Goal: Task Accomplishment & Management: Contribute content

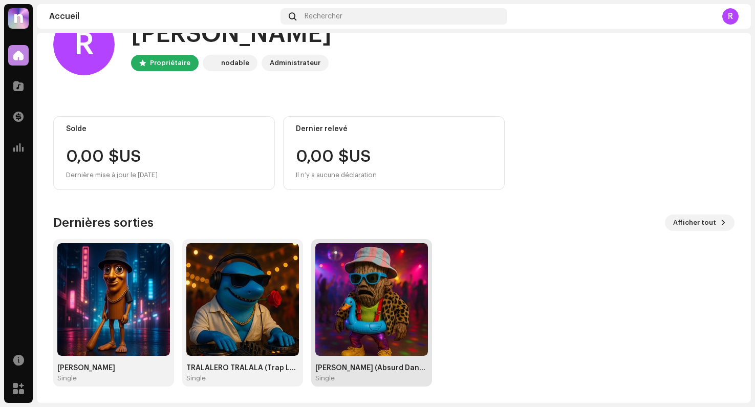
click at [349, 322] on img at bounding box center [371, 299] width 113 height 113
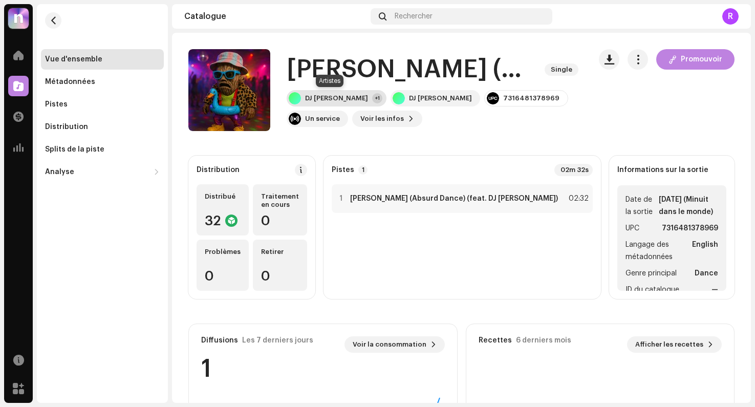
click at [357, 95] on div "DJ Lalala Tralalá +1" at bounding box center [336, 98] width 100 height 16
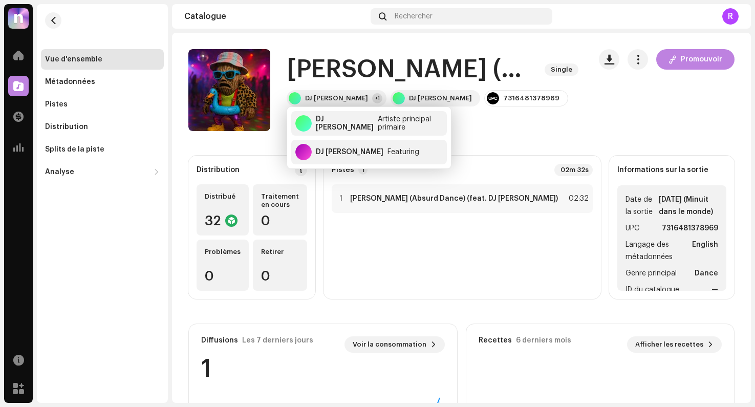
click at [610, 128] on div "Promouvoir" at bounding box center [667, 90] width 136 height 82
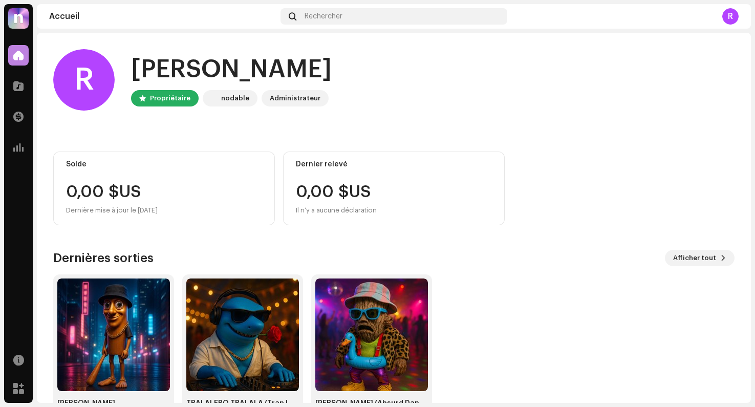
scroll to position [35, 0]
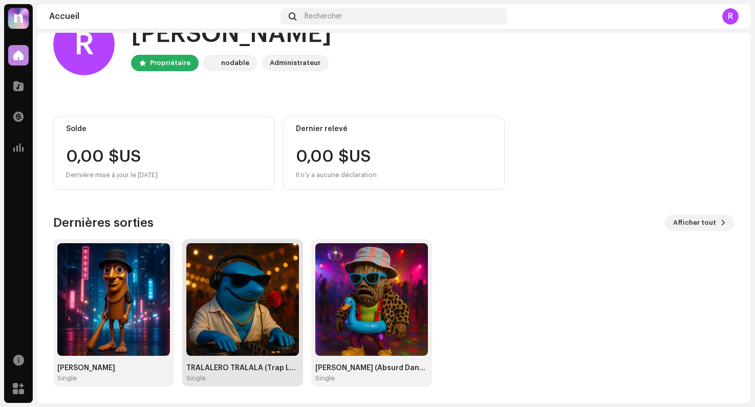
click at [267, 306] on img at bounding box center [242, 299] width 113 height 113
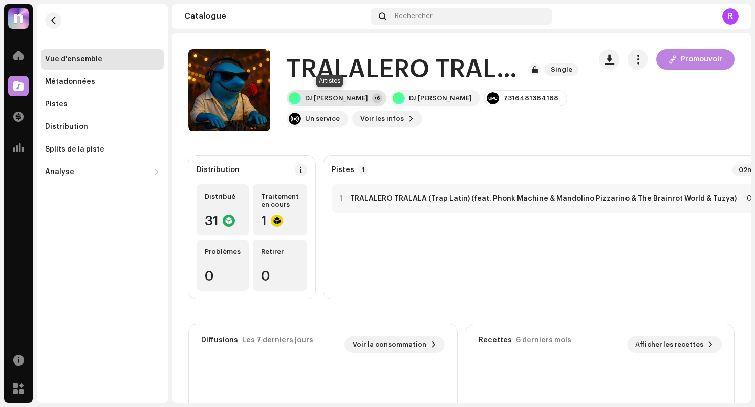
click at [372, 99] on div "+6" at bounding box center [377, 98] width 10 height 10
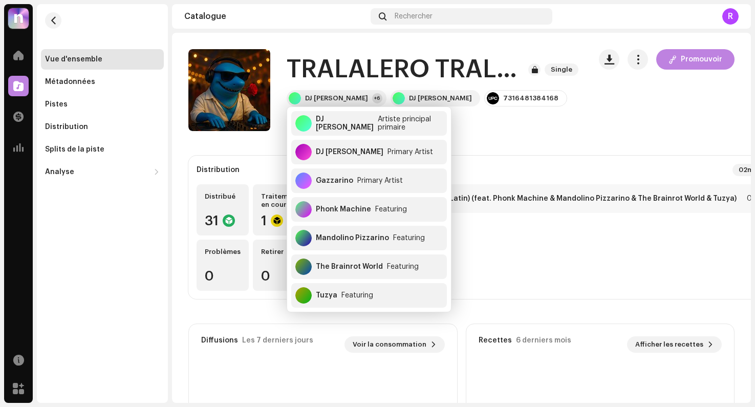
click at [270, 150] on catalog-releases-details-overview "TRALALERO TRALALA (Trap Latin) Single Promouvoir TRALALERO TRALALA (Trap Latin)…" at bounding box center [461, 289] width 579 height 512
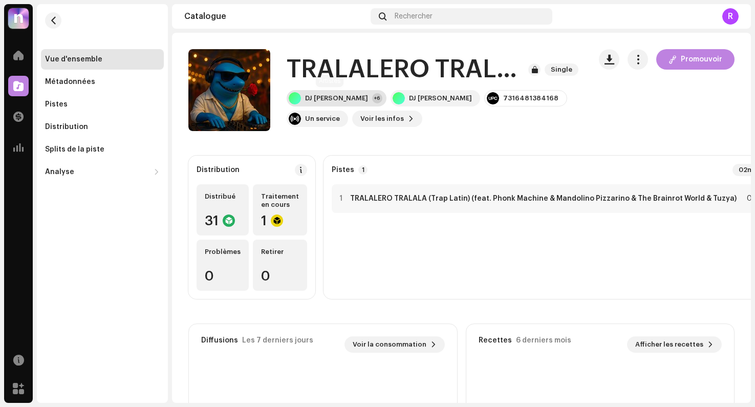
click at [356, 100] on div "DJ [PERSON_NAME] +6" at bounding box center [336, 98] width 100 height 16
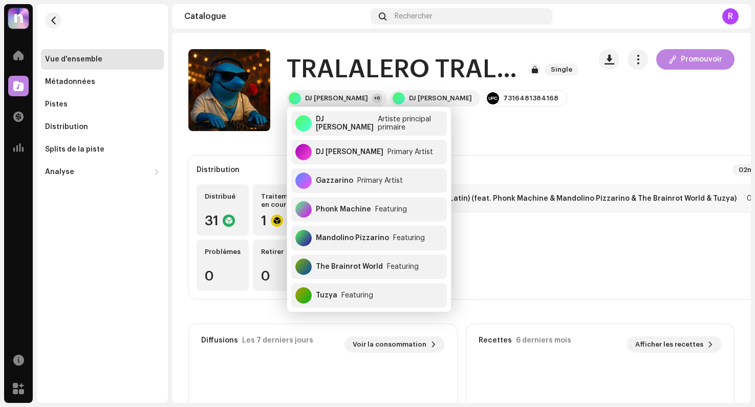
click at [318, 41] on catalog-releases-details-overview "TRALALERO TRALALA (Trap Latin) Single Promouvoir TRALALERO TRALALA (Trap Latin)…" at bounding box center [461, 289] width 579 height 512
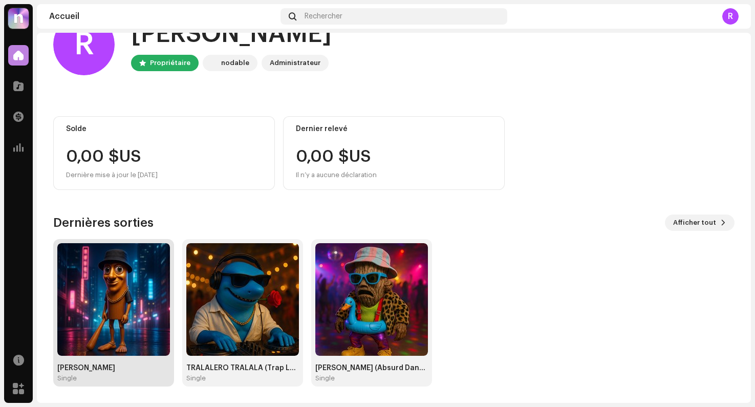
click at [120, 310] on img at bounding box center [113, 299] width 113 height 113
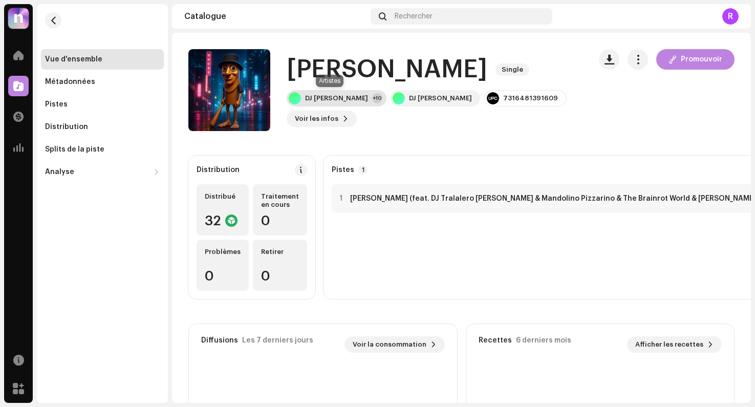
click at [353, 100] on div "DJ [PERSON_NAME]" at bounding box center [336, 98] width 63 height 8
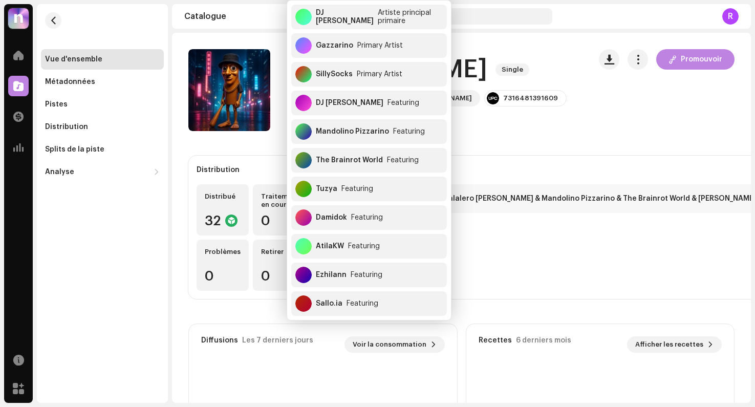
click at [183, 200] on div "Distribution Distribué 32 Traitement en cours 0 Problèmes 0 Retirer 0 Pistes 1 …" at bounding box center [461, 342] width 579 height 372
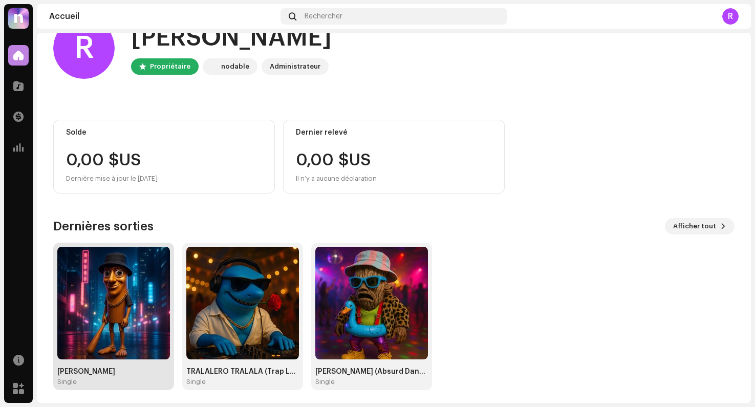
scroll to position [35, 0]
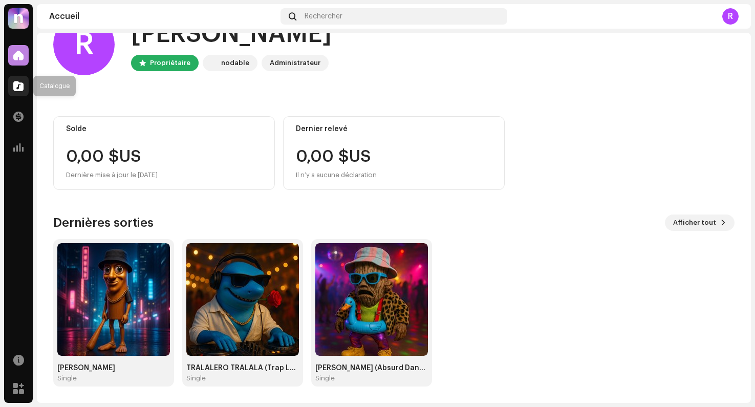
click at [25, 90] on div at bounding box center [18, 86] width 20 height 20
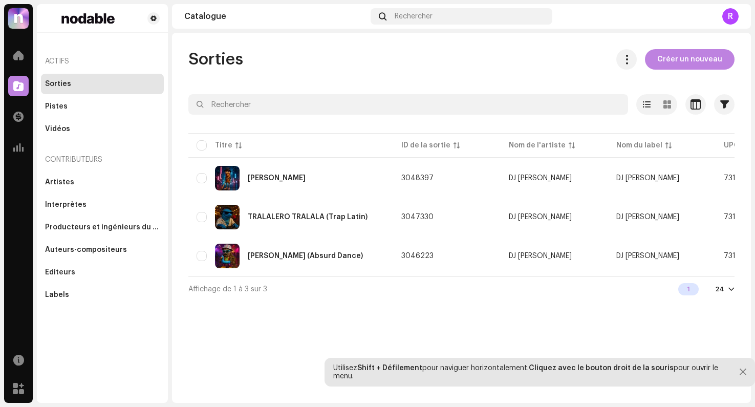
click at [60, 83] on div "Sorties" at bounding box center [58, 84] width 26 height 8
click at [13, 65] on div at bounding box center [18, 55] width 20 height 20
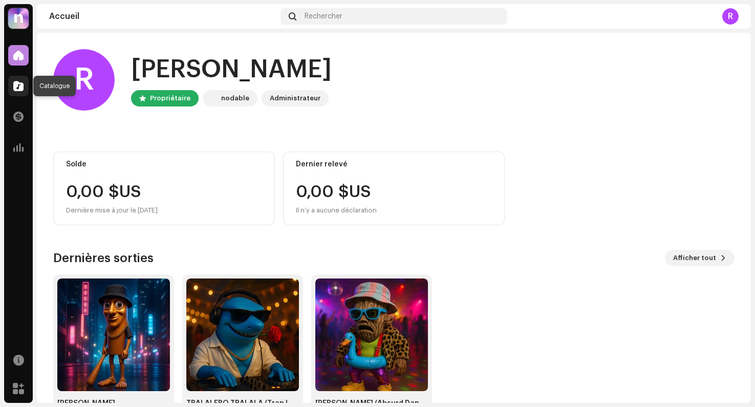
click at [20, 83] on span at bounding box center [18, 86] width 10 height 8
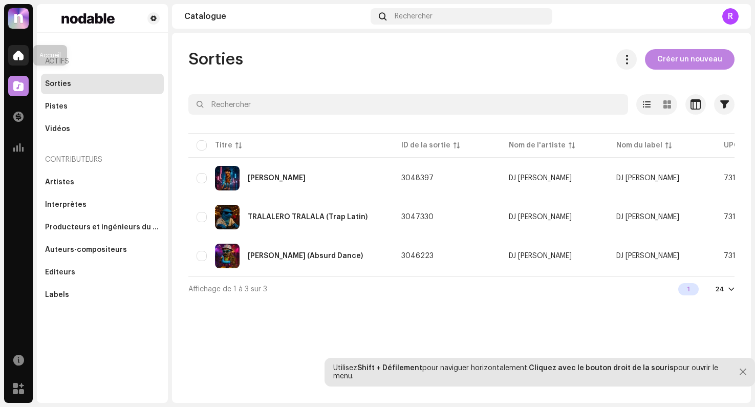
click at [27, 52] on div at bounding box center [18, 55] width 20 height 20
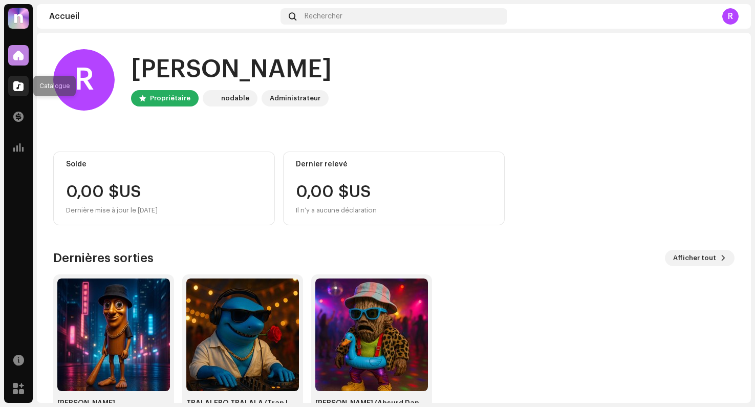
click at [25, 87] on div at bounding box center [18, 86] width 20 height 20
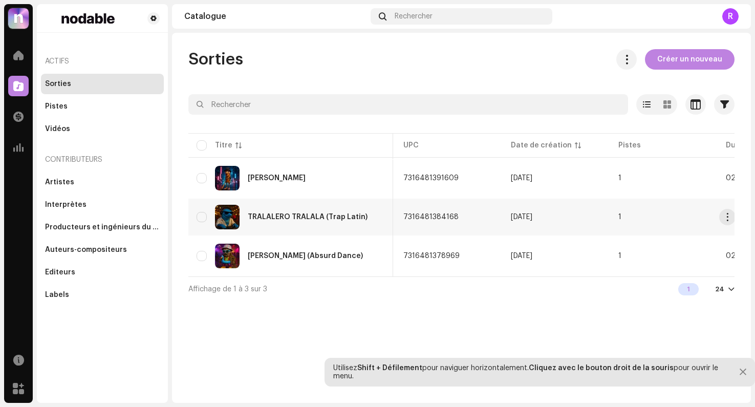
scroll to position [0, 411]
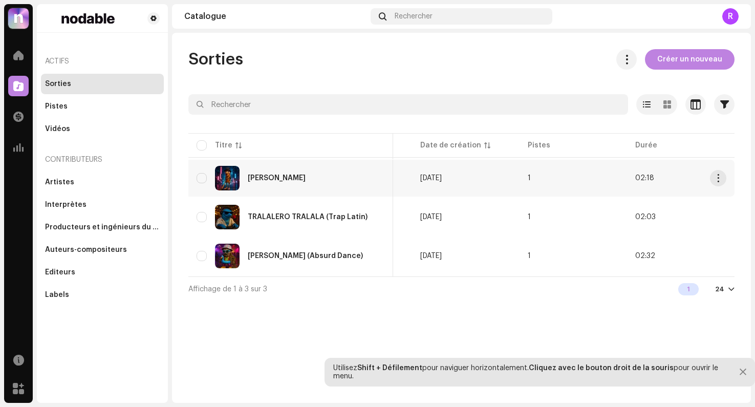
click at [300, 174] on div "[PERSON_NAME]" at bounding box center [277, 177] width 58 height 7
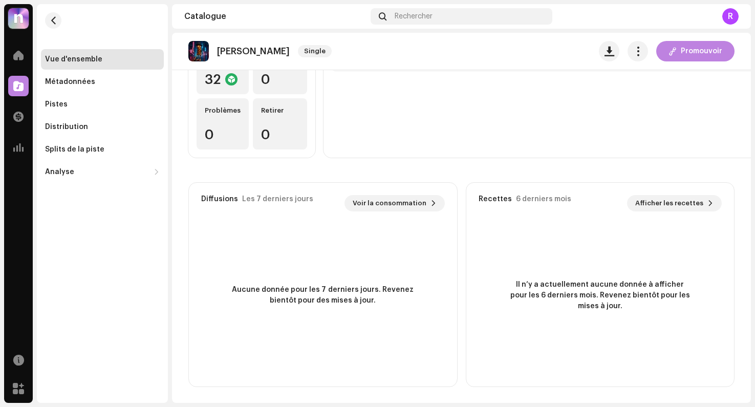
scroll to position [142, 0]
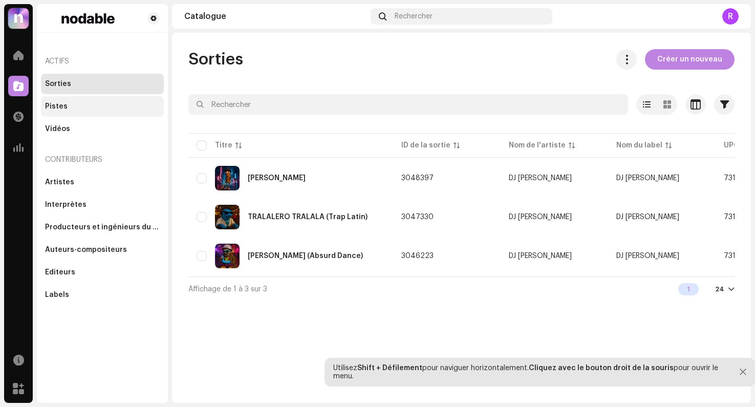
click at [81, 101] on div "Pistes" at bounding box center [102, 106] width 123 height 20
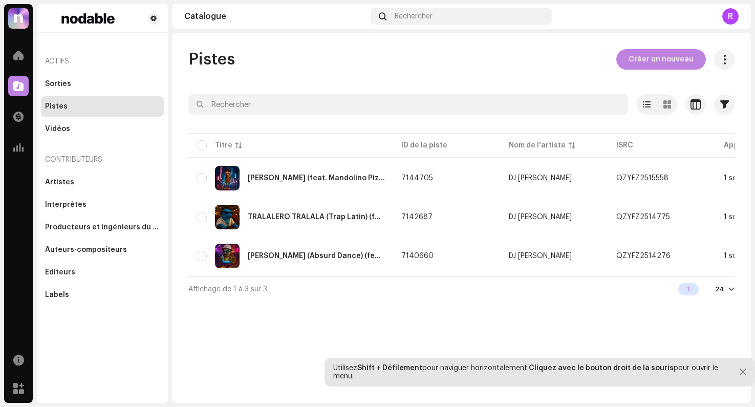
click at [640, 71] on div "Pistes Créer un nouveau Sélectionné 0 Options Filtres Statut de distribution En…" at bounding box center [461, 175] width 579 height 252
click at [644, 59] on span "Créer un nouveau" at bounding box center [660, 59] width 65 height 20
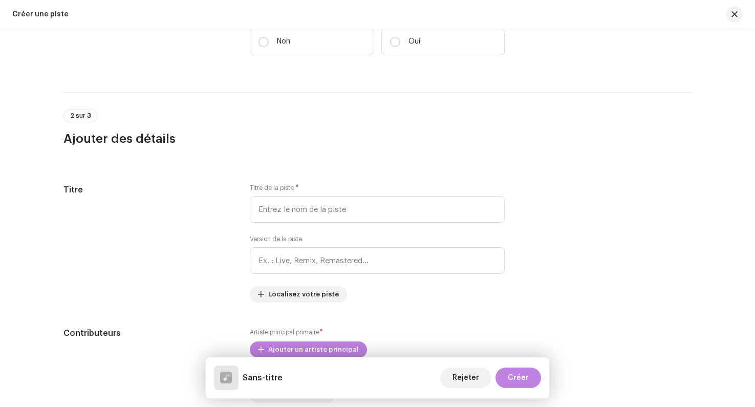
scroll to position [202, 0]
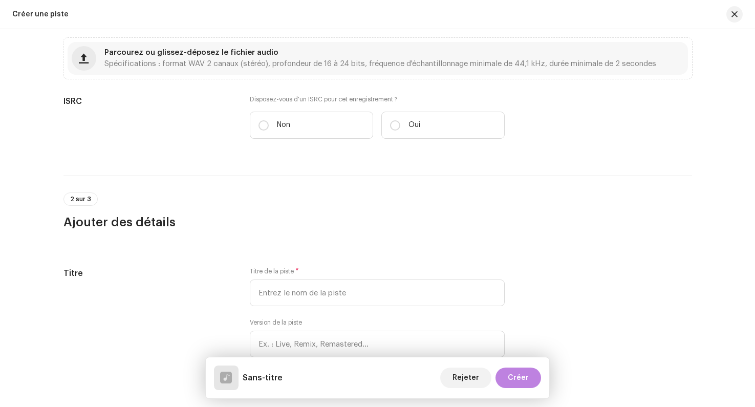
click at [250, 79] on div "Améliorez votre piste avec le mastering IA de Masterchannel Masteriser une pist…" at bounding box center [377, 61] width 628 height 179
click at [247, 69] on div "Parcourez ou glissez-déposez le fichier audio Spécifications : format WAV 2 can…" at bounding box center [378, 58] width 620 height 33
